Goal: Information Seeking & Learning: Learn about a topic

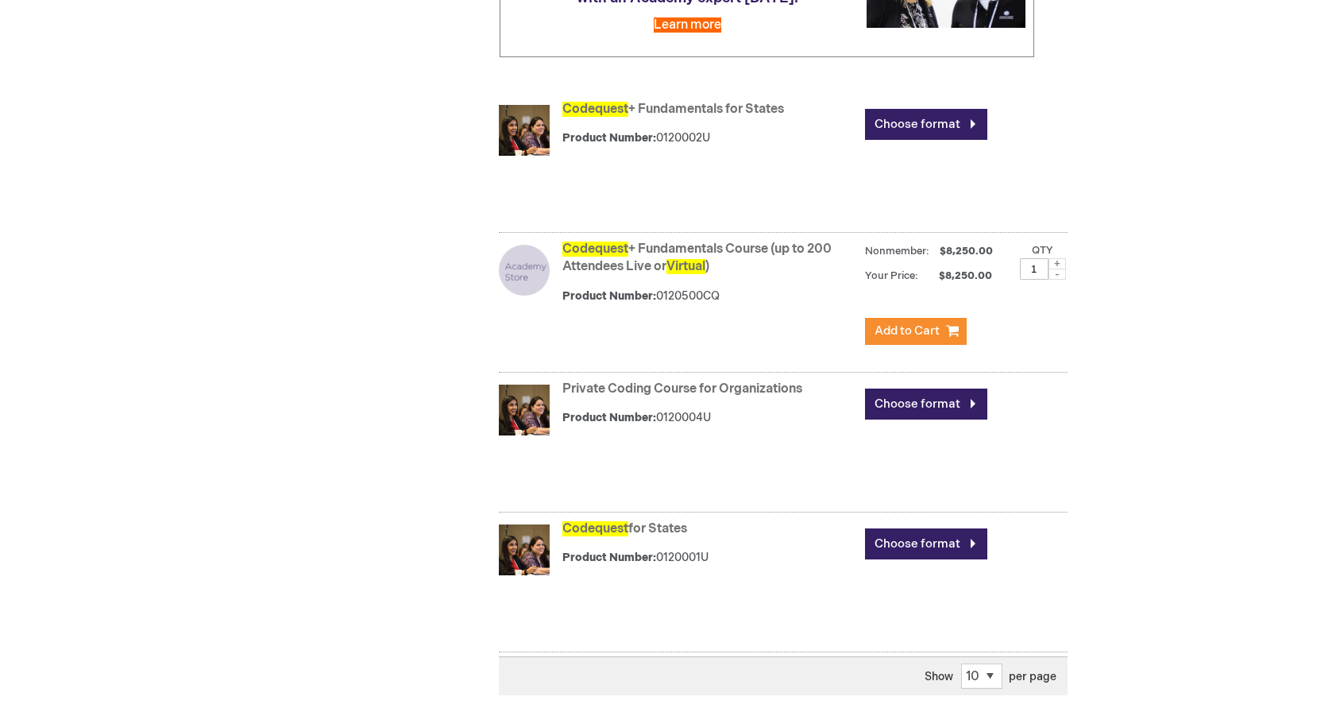
scroll to position [451, 0]
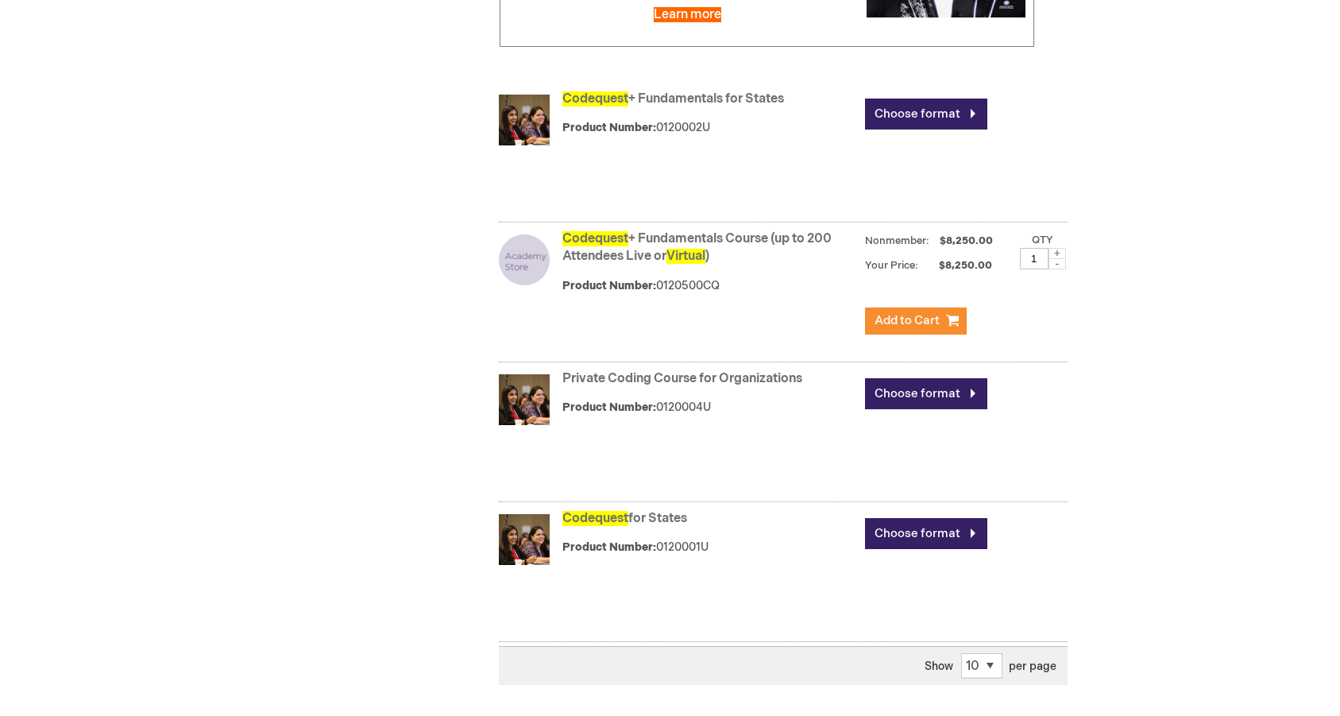
click at [461, 208] on div "Search results for: 'codequest virtual' Related search terms virtual de virtual…" at bounding box center [759, 246] width 616 height 925
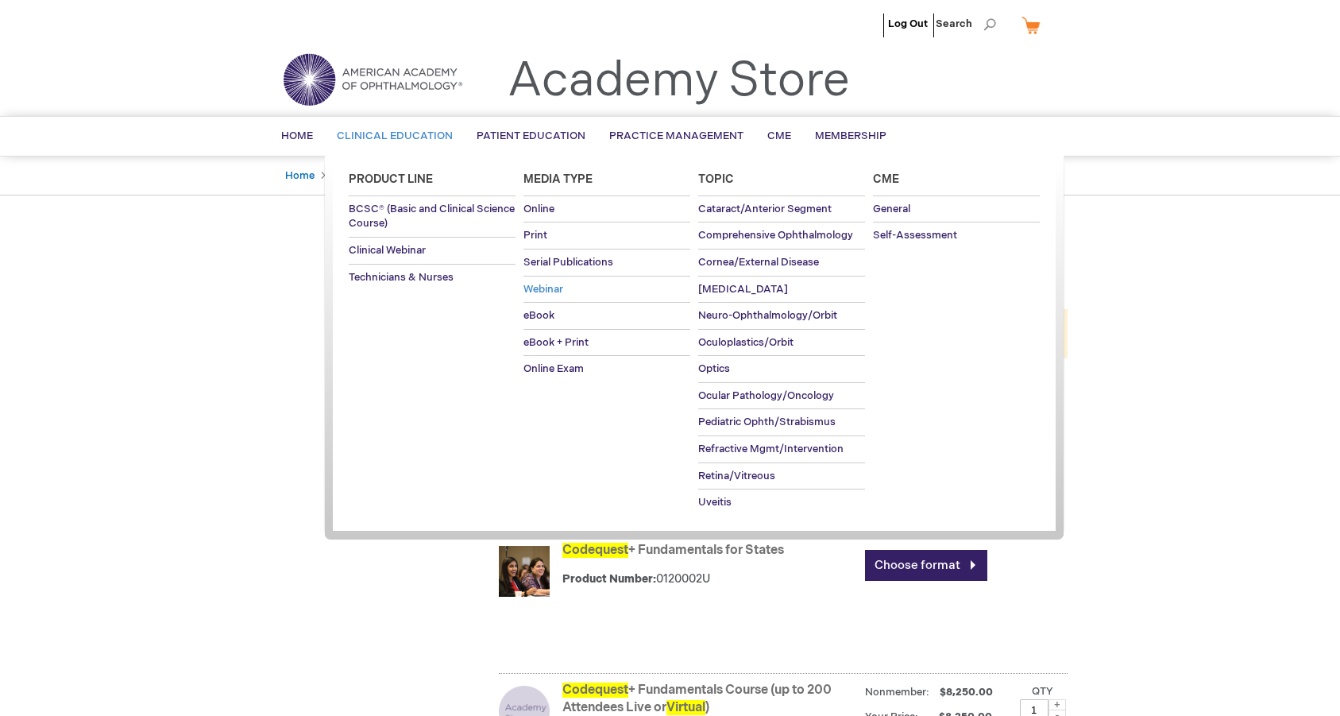
click at [548, 284] on span "Webinar" at bounding box center [543, 289] width 40 height 13
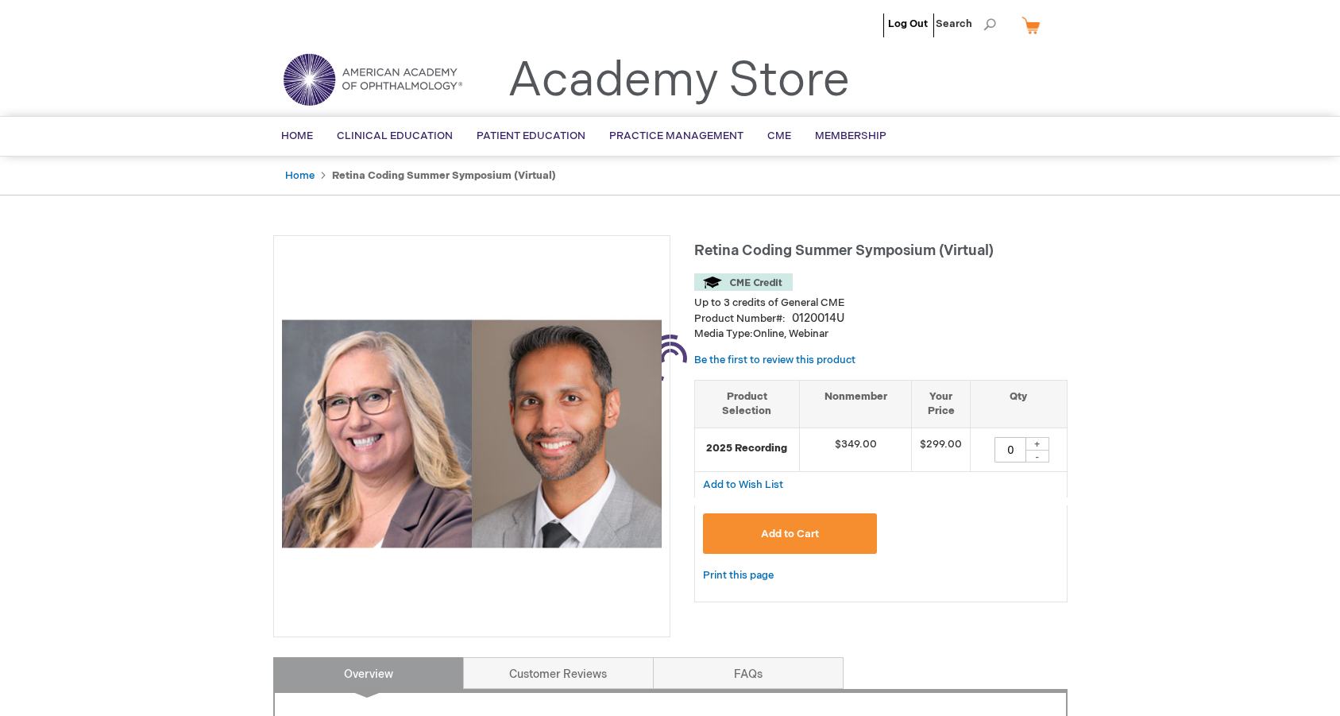
type input "0"
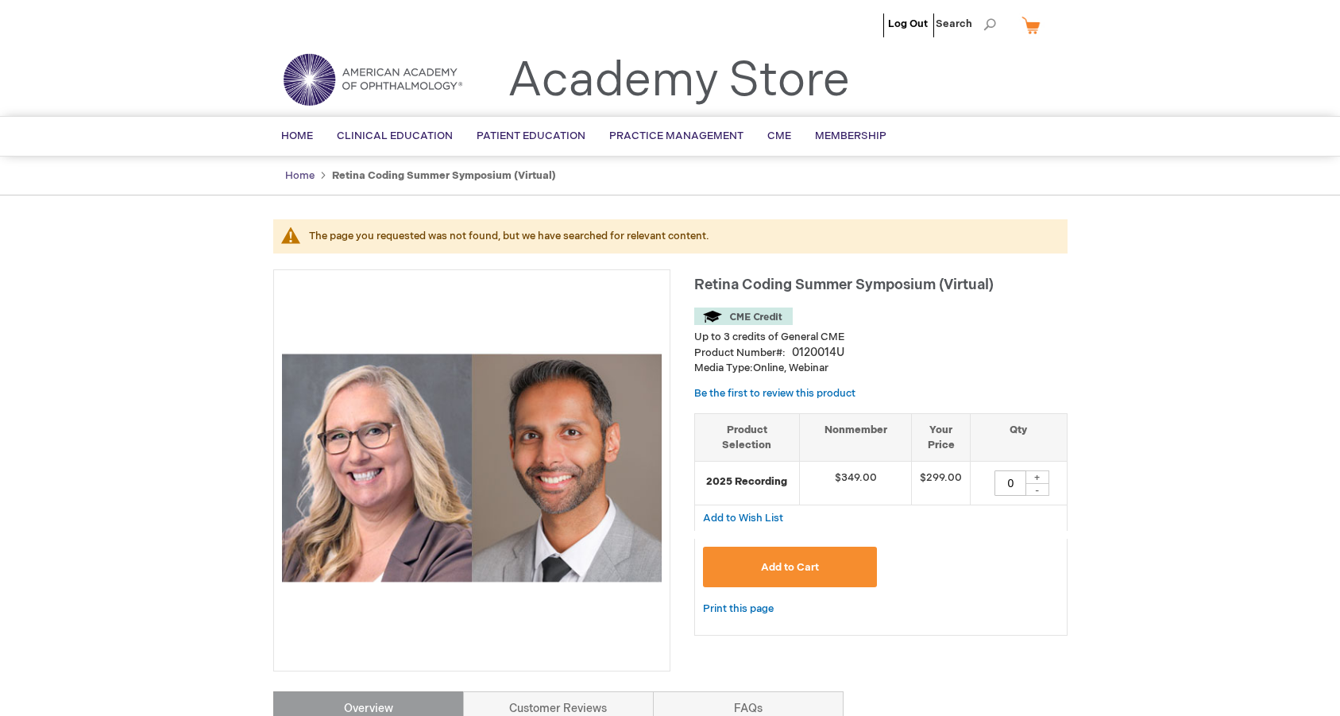
click at [294, 176] on link "Home" at bounding box center [299, 175] width 29 height 13
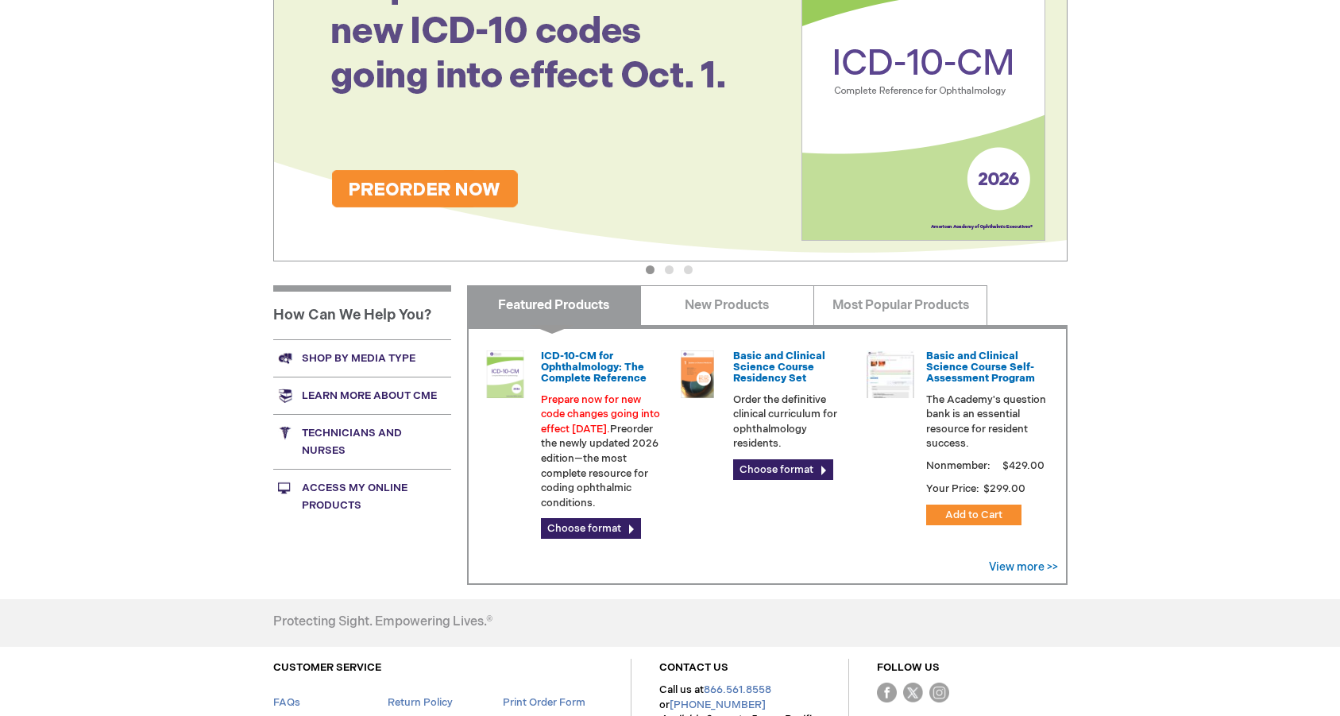
scroll to position [417, 0]
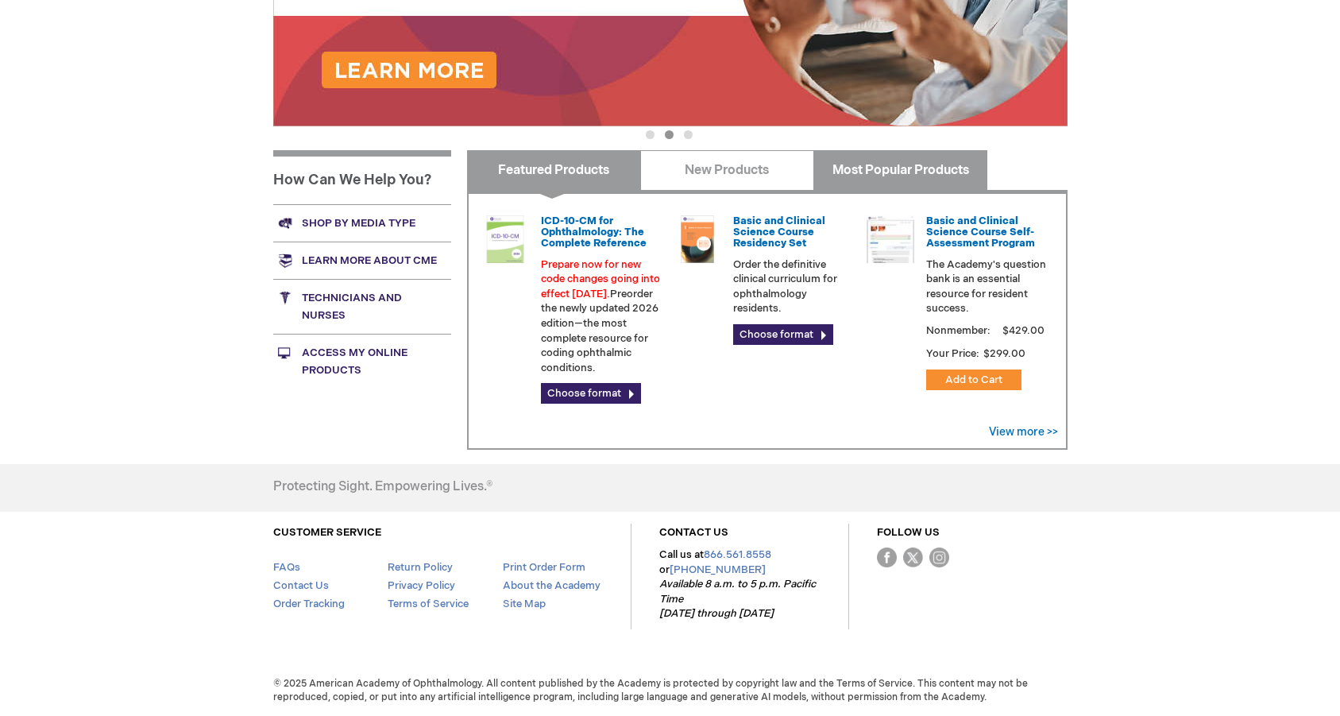
click at [860, 155] on link "Most Popular Products" at bounding box center [900, 170] width 174 height 40
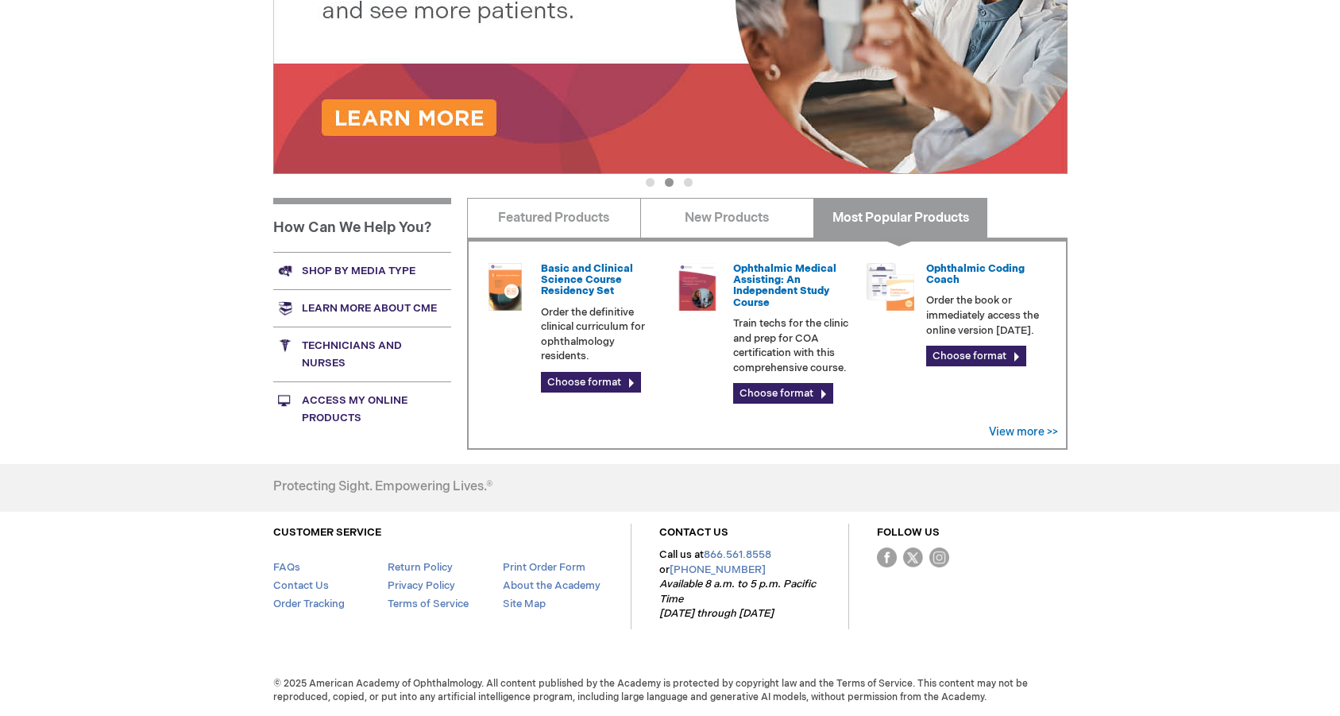
scroll to position [369, 0]
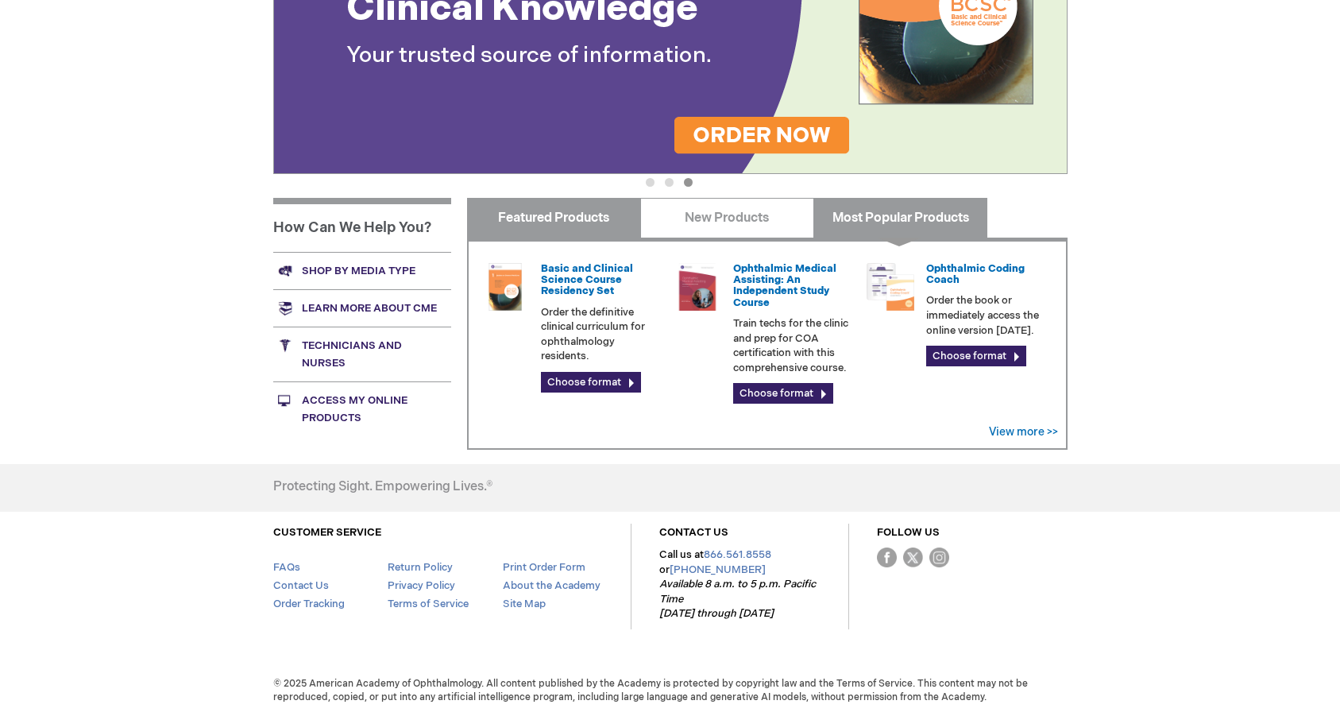
click at [627, 214] on link "Featured Products" at bounding box center [554, 218] width 174 height 40
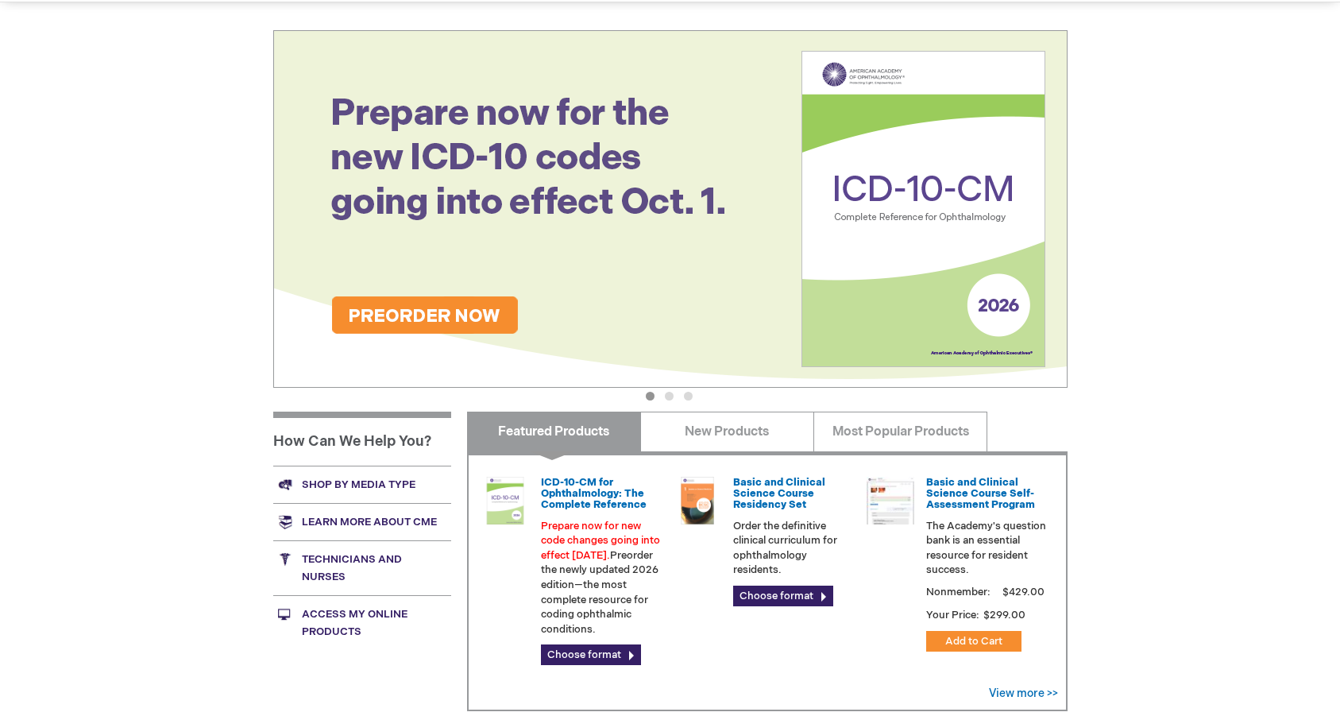
scroll to position [417, 0]
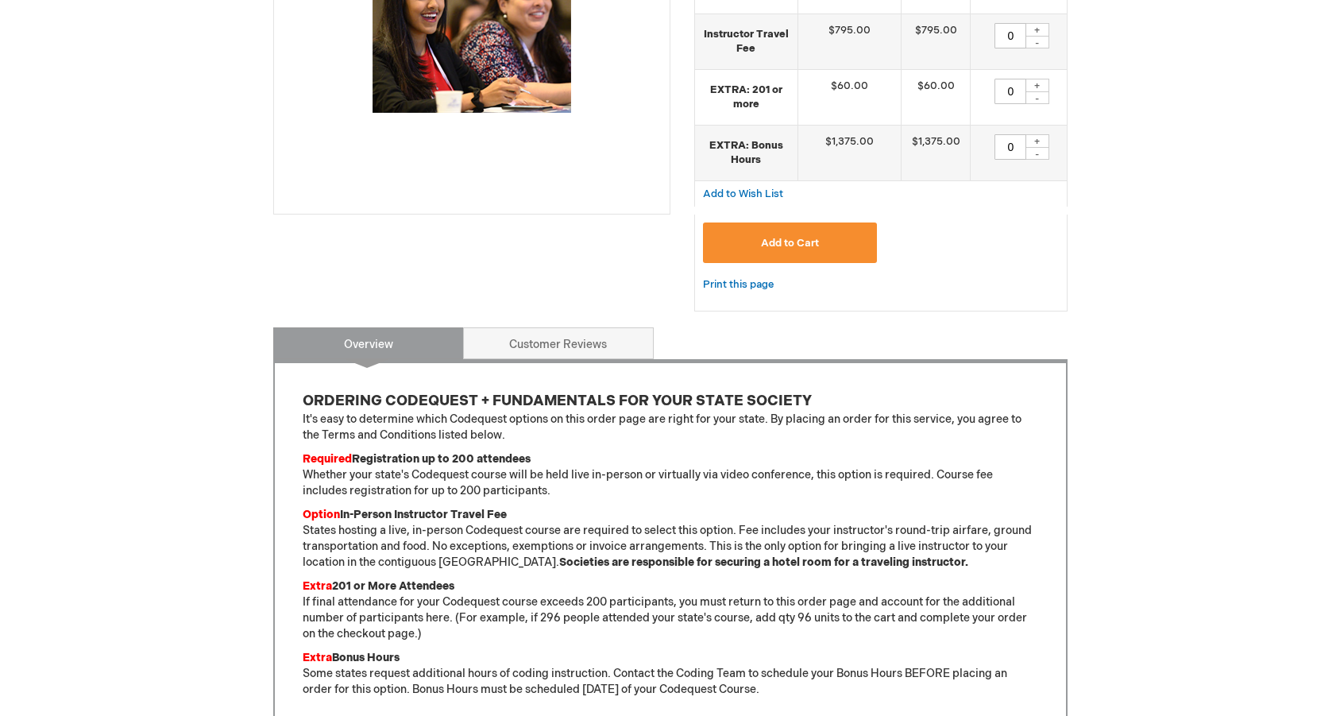
scroll to position [465, 0]
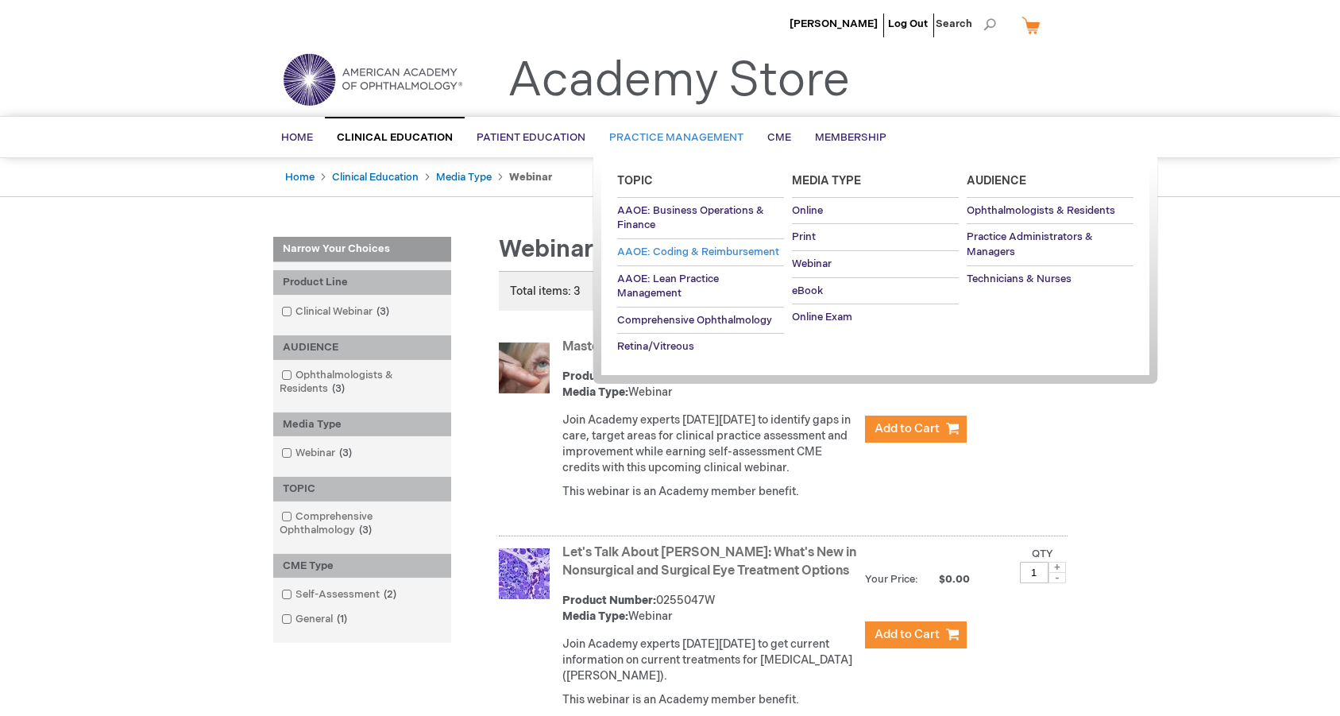
click at [674, 250] on span "AAOE: Coding & Reimbursement" at bounding box center [698, 251] width 162 height 13
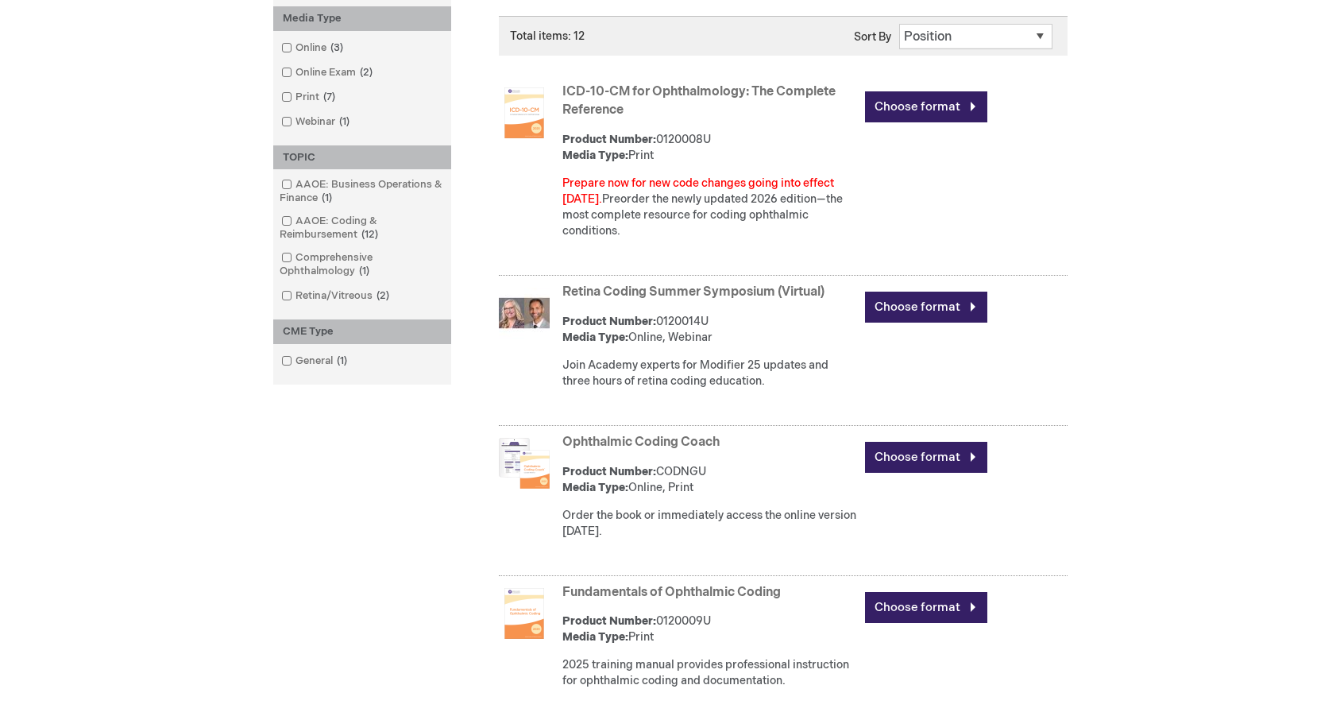
scroll to position [426, 0]
